Goal: Task Accomplishment & Management: Use online tool/utility

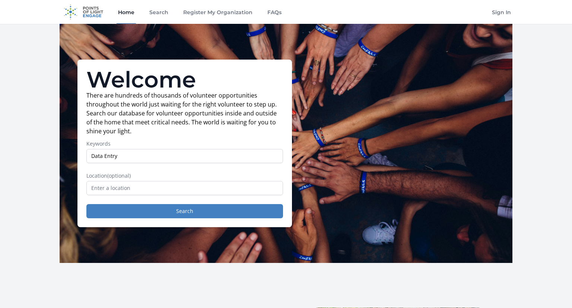
type input "Data Entry"
click at [195, 189] on input "text" at bounding box center [184, 188] width 197 height 14
click at [193, 213] on button "Search" at bounding box center [184, 211] width 197 height 14
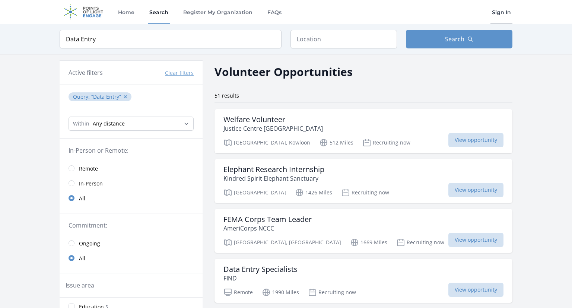
click at [504, 12] on link "Sign In" at bounding box center [501, 12] width 22 height 24
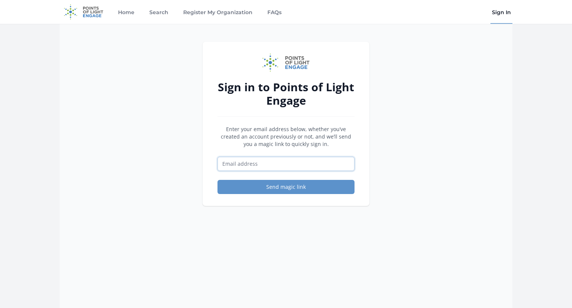
click at [250, 165] on input "Email address" at bounding box center [285, 164] width 137 height 14
type input "[EMAIL_ADDRESS][DOMAIN_NAME]"
click at [217, 180] on button "Send magic link" at bounding box center [285, 187] width 137 height 14
